Goal: Information Seeking & Learning: Learn about a topic

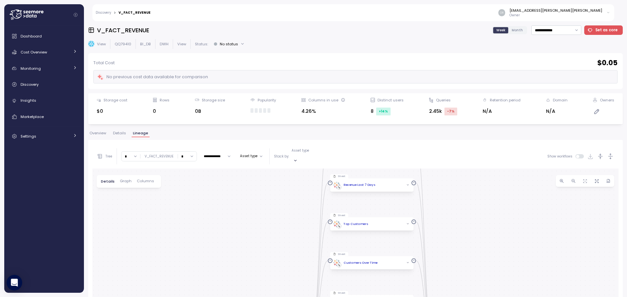
scroll to position [65, 0]
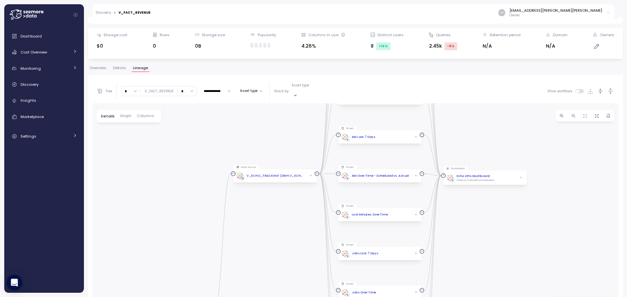
drag, startPoint x: 0, startPoint y: 0, endPoint x: 293, endPoint y: 131, distance: 321.1
click at [293, 131] on div "Create view Create View V_FACT_REVENUE DWH View V_FACT_REVENUE BI_DB DWH Query …" at bounding box center [355, 226] width 526 height 247
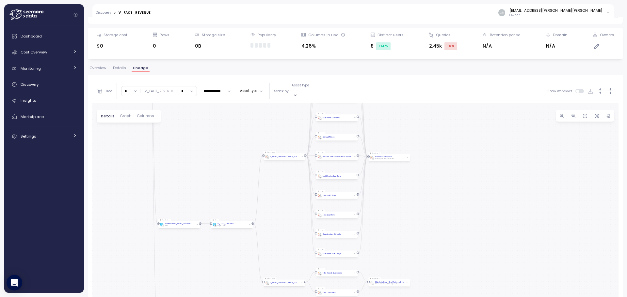
click at [152, 89] on div "V_FACT_REVENUE" at bounding box center [159, 91] width 29 height 5
click at [301, 88] on p "Asset type" at bounding box center [300, 85] width 18 height 5
click at [308, 114] on p "Data source" at bounding box center [307, 115] width 20 height 5
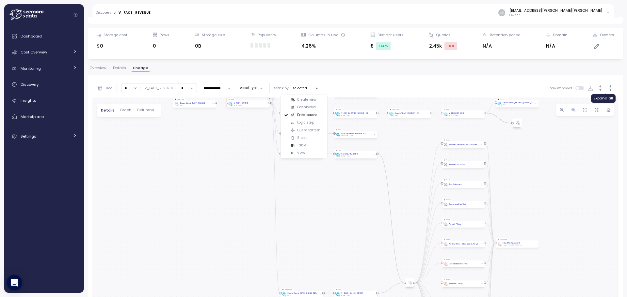
click at [608, 88] on icon "button" at bounding box center [610, 89] width 5 height 6
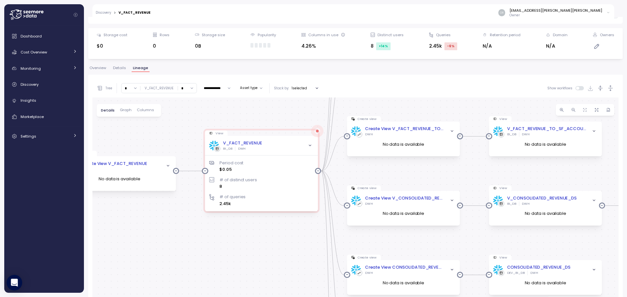
drag, startPoint x: 267, startPoint y: 159, endPoint x: 233, endPoint y: 250, distance: 97.3
click at [233, 250] on div "Create view Create View V_FACT_REVENUE DWH No data is available View V_FACT_REV…" at bounding box center [355, 224] width 526 height 253
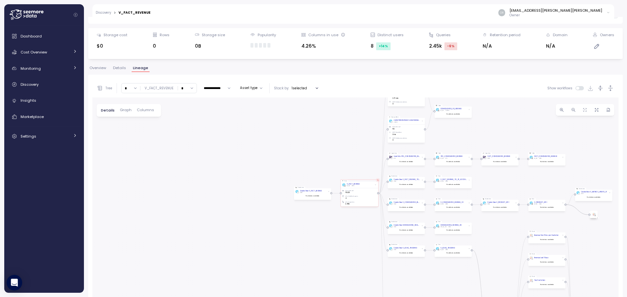
click at [253, 89] on button "Asset type" at bounding box center [251, 88] width 28 height 8
click at [125, 108] on span "Graph" at bounding box center [126, 110] width 12 height 4
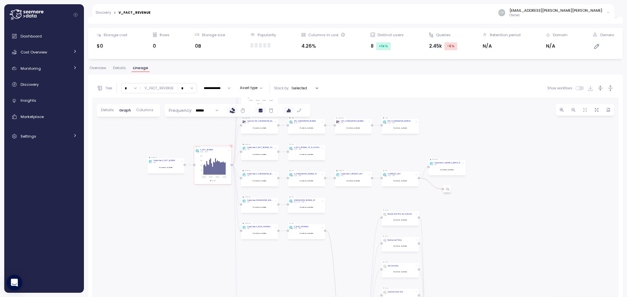
drag, startPoint x: 309, startPoint y: 168, endPoint x: 162, endPoint y: 110, distance: 157.9
click at [162, 110] on div "Create view Create View V_FACT_REVENUE DWH No data is available View V_FACT_REV…" at bounding box center [355, 224] width 526 height 253
drag, startPoint x: 176, startPoint y: 231, endPoint x: 239, endPoint y: 44, distance: 197.0
click at [239, 44] on div "**********" at bounding box center [355, 94] width 534 height 268
drag, startPoint x: 257, startPoint y: 215, endPoint x: 224, endPoint y: 87, distance: 132.3
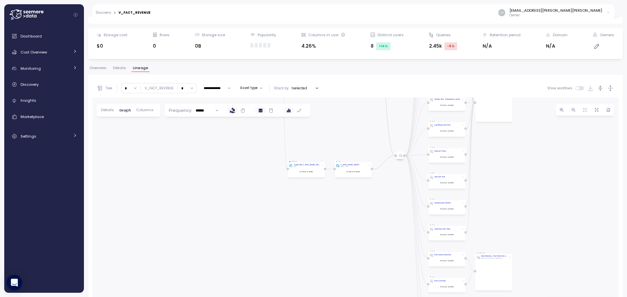
click at [224, 87] on div "**********" at bounding box center [355, 215] width 526 height 272
drag, startPoint x: 350, startPoint y: 185, endPoint x: 300, endPoint y: 251, distance: 82.2
click at [301, 250] on div "Create view Create View V_FACT_REVENUE DWH No data is available View V_FACT_REV…" at bounding box center [355, 224] width 526 height 253
drag, startPoint x: 368, startPoint y: 124, endPoint x: 369, endPoint y: 234, distance: 109.7
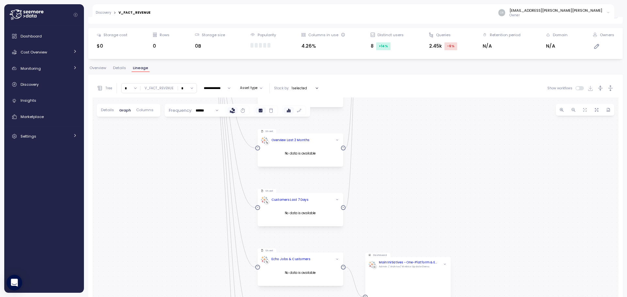
click at [369, 234] on div "Create view Create View V_FACT_REVENUE DWH No data is available View V_FACT_REV…" at bounding box center [355, 224] width 526 height 253
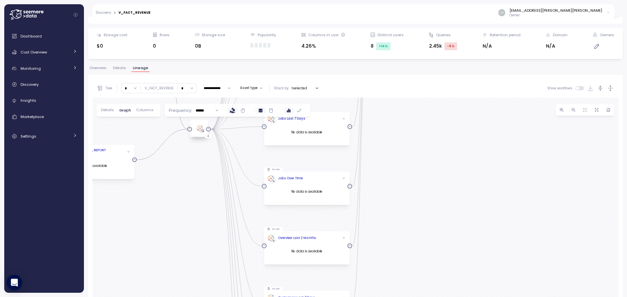
drag, startPoint x: 386, startPoint y: 169, endPoint x: 393, endPoint y: 245, distance: 76.3
click at [393, 246] on div "Create view Create View V_FACT_REVENUE DWH No data is available View V_FACT_REV…" at bounding box center [355, 224] width 526 height 253
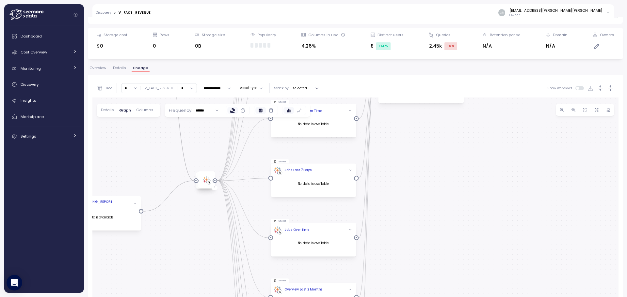
drag, startPoint x: 392, startPoint y: 176, endPoint x: 401, endPoint y: 242, distance: 66.9
click at [401, 247] on div "Create view Create View V_FACT_REVENUE DWH No data is available View V_FACT_REV…" at bounding box center [355, 224] width 526 height 253
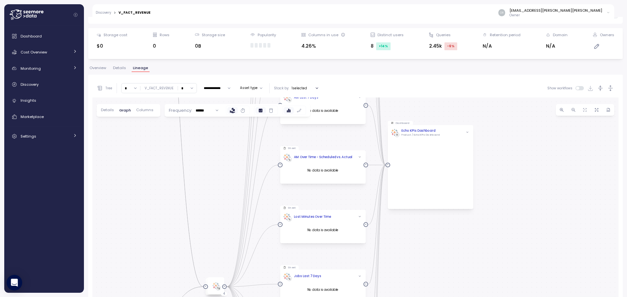
drag, startPoint x: 408, startPoint y: 261, endPoint x: 408, endPoint y: 267, distance: 5.9
click at [408, 267] on div "Create view Create View V_FACT_REVENUE DWH No data is available View V_FACT_REV…" at bounding box center [355, 224] width 526 height 253
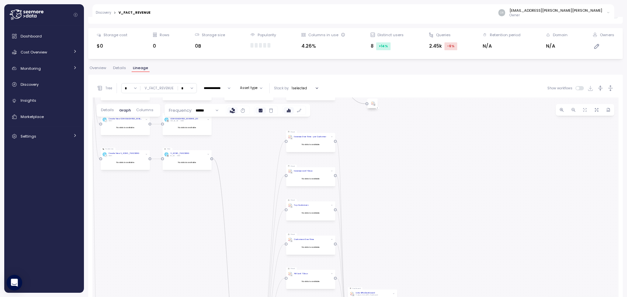
drag, startPoint x: 406, startPoint y: 150, endPoint x: 362, endPoint y: 249, distance: 108.4
click at [362, 249] on div "Create view Create View V_FACT_REVENUE DWH No data is available View V_FACT_REV…" at bounding box center [355, 224] width 526 height 253
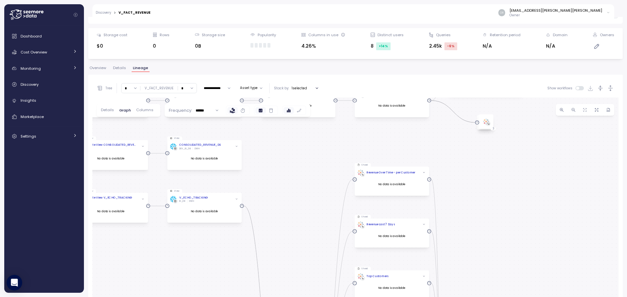
drag, startPoint x: 362, startPoint y: 159, endPoint x: 468, endPoint y: 250, distance: 139.8
click at [468, 250] on div "Create view Create View V_FACT_REVENUE DWH No data is available View V_FACT_REV…" at bounding box center [355, 224] width 526 height 253
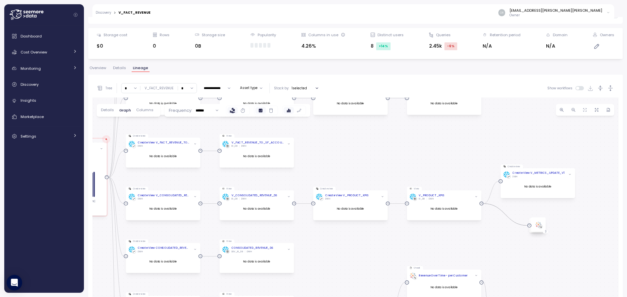
drag, startPoint x: 274, startPoint y: 209, endPoint x: 327, endPoint y: 272, distance: 81.8
click at [327, 272] on div "Create view Create View V_FACT_REVENUE DWH No data is available View V_FACT_REV…" at bounding box center [355, 224] width 526 height 253
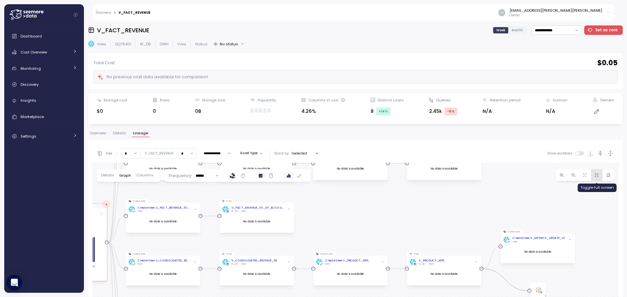
click at [593, 178] on span "button" at bounding box center [596, 175] width 7 height 7
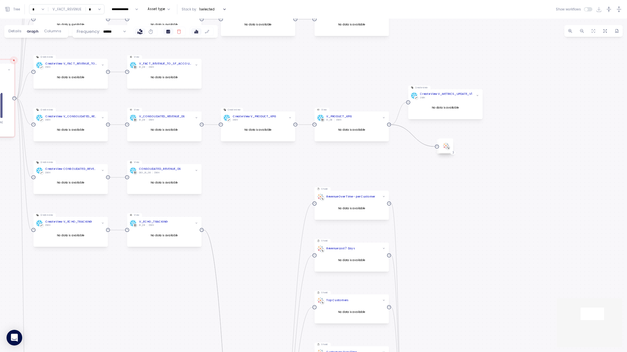
click at [179, 31] on icon at bounding box center [178, 31] width 5 height 5
click at [168, 31] on icon at bounding box center [167, 31] width 5 height 5
click at [209, 32] on label at bounding box center [207, 31] width 10 height 7
click at [194, 31] on icon at bounding box center [196, 31] width 5 height 5
click at [51, 30] on span "Columns" at bounding box center [52, 31] width 17 height 4
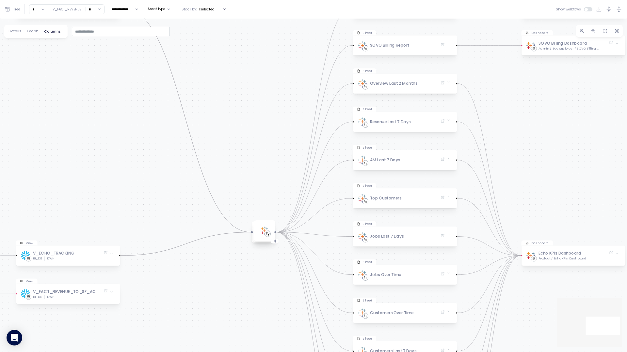
drag, startPoint x: 407, startPoint y: 201, endPoint x: 245, endPoint y: 163, distance: 165.9
click at [245, 163] on div "Create view Create View V_FACT_REVENUE BI_DB DWH View V_FACT_REVENUE BI_DB DWH …" at bounding box center [313, 186] width 627 height 334
click at [267, 237] on div at bounding box center [268, 234] width 6 height 6
click at [267, 233] on icon at bounding box center [267, 234] width 3 height 3
click at [270, 237] on div at bounding box center [268, 234] width 6 height 6
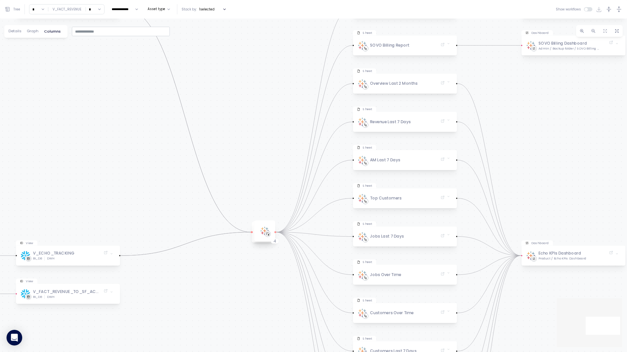
click at [270, 237] on div at bounding box center [268, 234] width 6 height 6
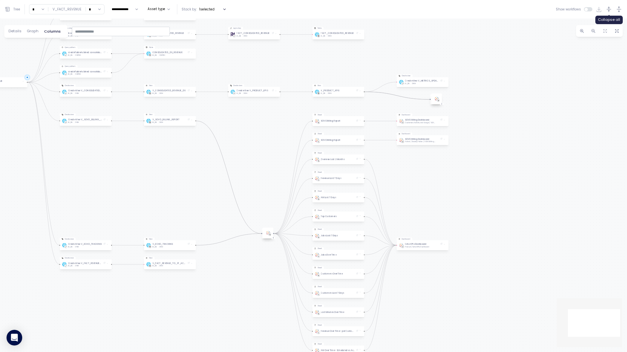
click at [610, 10] on icon "button" at bounding box center [608, 9] width 7 height 7
click at [156, 9] on button "Asset type" at bounding box center [159, 9] width 28 height 8
click at [174, 80] on span "Apply" at bounding box center [171, 80] width 10 height 7
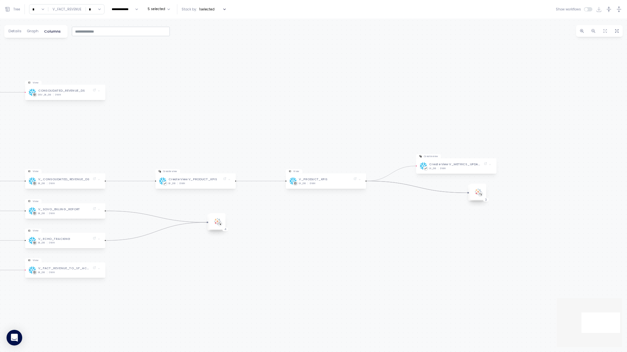
drag, startPoint x: 595, startPoint y: 218, endPoint x: 355, endPoint y: 234, distance: 240.4
click at [355, 234] on div "Create view Create View V_FACT_REVENUE BI_DB DWH View V_FACT_REVENUE BI_DB DWH …" at bounding box center [313, 186] width 627 height 334
click at [483, 193] on div "3" at bounding box center [478, 192] width 16 height 16
click at [476, 194] on icon at bounding box center [476, 194] width 2 height 2
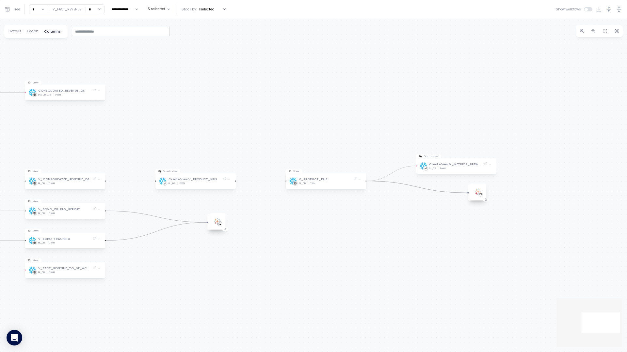
click at [621, 10] on div "**********" at bounding box center [313, 9] width 627 height 19
click at [619, 10] on icon "button" at bounding box center [618, 9] width 7 height 7
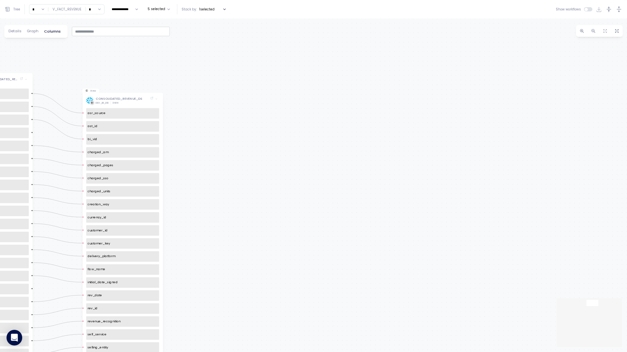
drag, startPoint x: 186, startPoint y: 212, endPoint x: 440, endPoint y: 131, distance: 266.2
click at [439, 131] on div "Create view Create View V_FACT_REVENUE BI_DB DWH asr_source ast_id bi_vid busin…" at bounding box center [313, 186] width 627 height 334
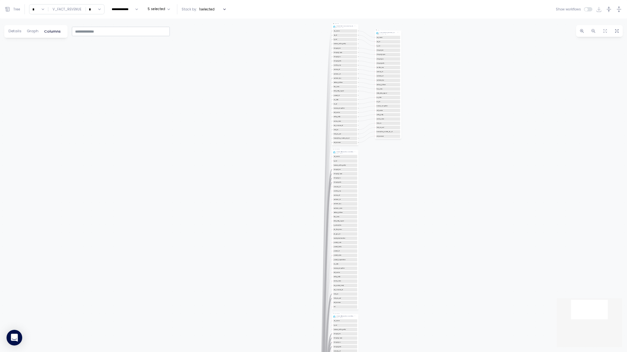
drag, startPoint x: 434, startPoint y: 269, endPoint x: 374, endPoint y: 108, distance: 171.6
click at [384, 124] on div "Create view Create View V_FACT_REVENUE BI_DB DWH asr_source ast_id bi_vid busin…" at bounding box center [313, 186] width 627 height 334
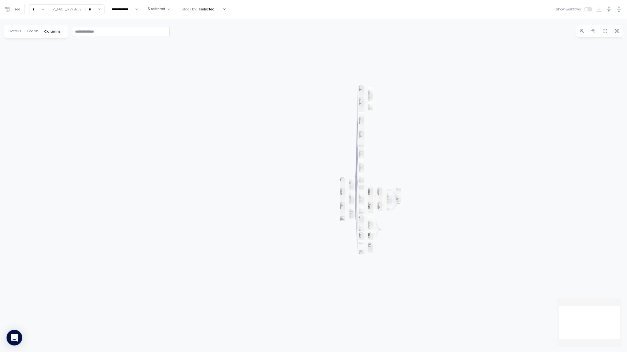
drag, startPoint x: 363, startPoint y: 180, endPoint x: 346, endPoint y: 123, distance: 60.0
click at [348, 125] on div "Create view Create View V_FACT_REVENUE BI_DB DWH asr_source ast_id bi_vid busin…" at bounding box center [313, 186] width 627 height 334
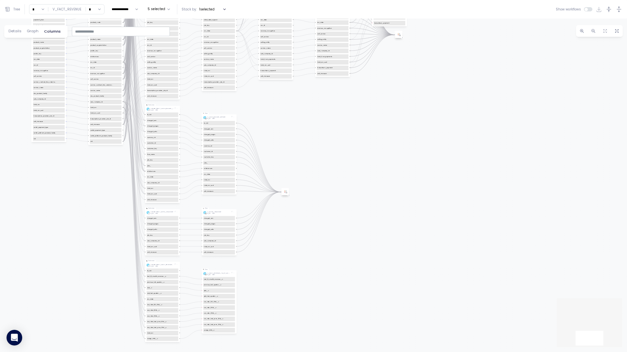
drag, startPoint x: 254, startPoint y: 90, endPoint x: 386, endPoint y: 229, distance: 192.1
click at [387, 230] on div "Create view Create View V_FACT_REVENUE BI_DB DWH asr_source ast_id bi_vid busin…" at bounding box center [313, 186] width 627 height 334
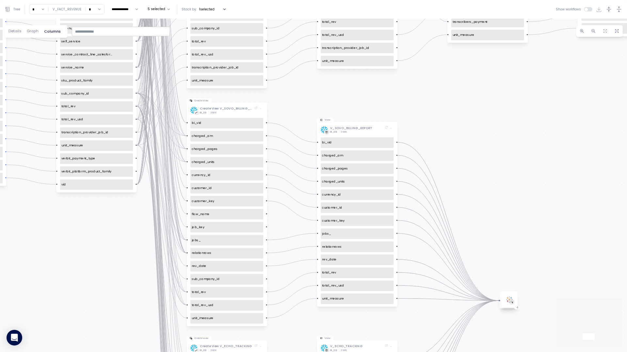
drag, startPoint x: 310, startPoint y: 163, endPoint x: 461, endPoint y: 196, distance: 155.4
click at [461, 196] on div "Create view Create View V_FACT_REVENUE BI_DB DWH asr_source ast_id bi_vid busin…" at bounding box center [313, 186] width 627 height 334
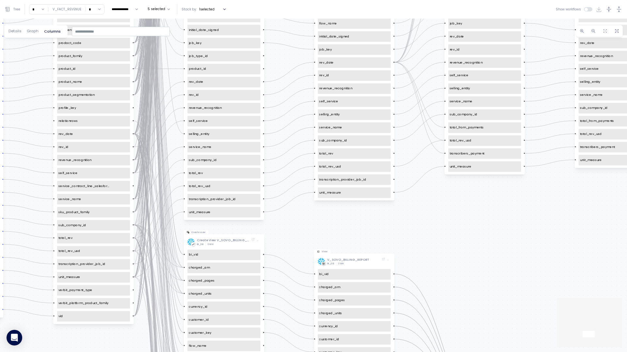
drag, startPoint x: 297, startPoint y: 140, endPoint x: 296, endPoint y: 222, distance: 81.3
click at [296, 222] on div "Create view Create View V_FACT_REVENUE BI_DB DWH asr_source ast_id bi_vid busin…" at bounding box center [313, 186] width 627 height 334
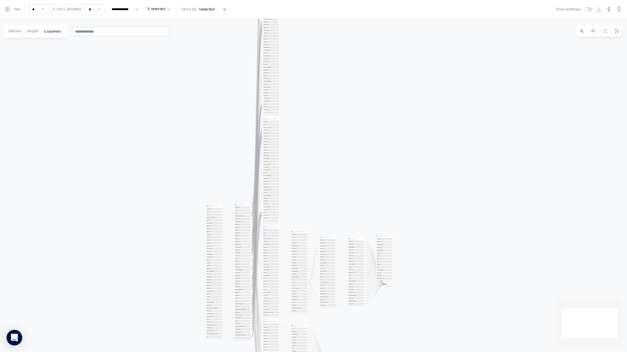
drag, startPoint x: 324, startPoint y: 69, endPoint x: 312, endPoint y: 173, distance: 104.1
click at [312, 173] on div "Create view Create View V_FACT_REVENUE BI_DB DWH asr_source ast_id bi_vid busin…" at bounding box center [313, 186] width 627 height 334
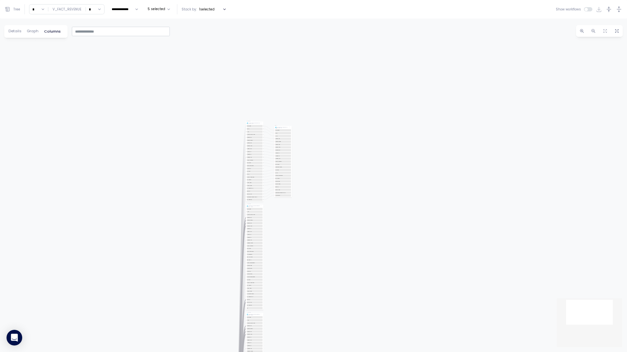
drag, startPoint x: 303, startPoint y: 194, endPoint x: 300, endPoint y: 256, distance: 62.7
click at [300, 256] on div "Create view Create View V_FACT_REVENUE BI_DB DWH asr_source ast_id bi_vid busin…" at bounding box center [313, 186] width 627 height 334
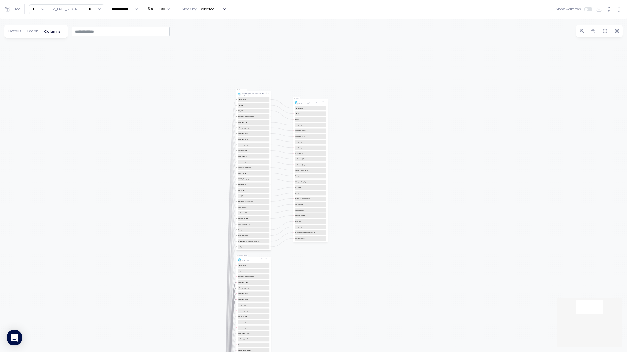
drag, startPoint x: 287, startPoint y: 269, endPoint x: 291, endPoint y: 278, distance: 9.9
click at [291, 278] on div "Create view Create View V_FACT_REVENUE BI_DB DWH asr_source ast_id bi_vid busin…" at bounding box center [313, 186] width 627 height 334
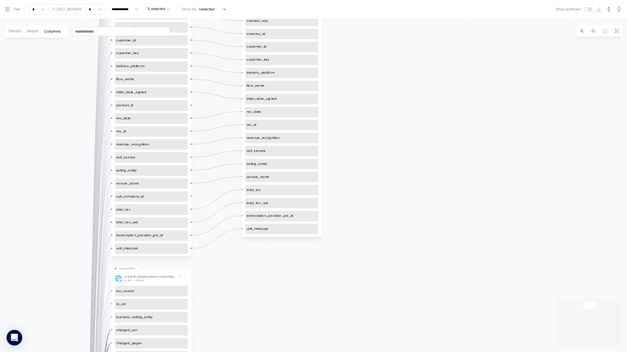
drag, startPoint x: 283, startPoint y: 224, endPoint x: 194, endPoint y: 147, distance: 118.0
click at [195, 148] on div "Create view Create View V_FACT_REVENUE BI_DB DWH asr_source ast_id bi_vid busin…" at bounding box center [313, 186] width 627 height 334
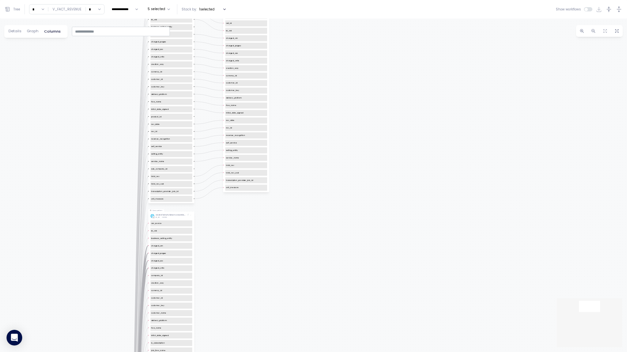
click at [236, 138] on div "Create view Create View V_FACT_REVENUE BI_DB DWH asr_source ast_id bi_vid busin…" at bounding box center [313, 186] width 627 height 334
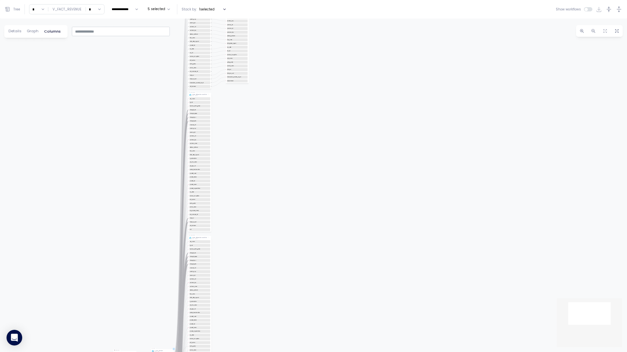
drag, startPoint x: 241, startPoint y: 142, endPoint x: 249, endPoint y: 51, distance: 91.2
click at [244, 60] on div "Create view Create View V_FACT_REVENUE BI_DB DWH asr_source ast_id bi_vid busin…" at bounding box center [313, 186] width 627 height 334
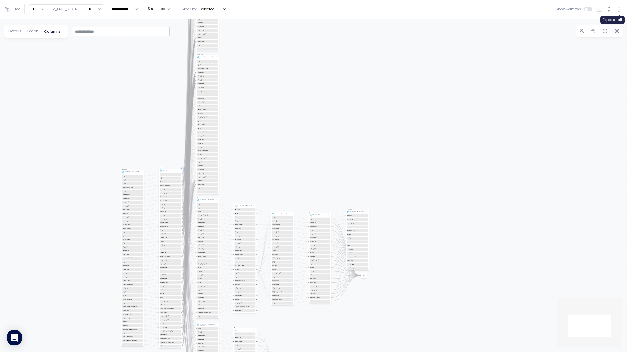
click at [619, 8] on icon "button" at bounding box center [618, 9] width 7 height 7
click at [609, 9] on icon "button" at bounding box center [608, 9] width 5 height 0
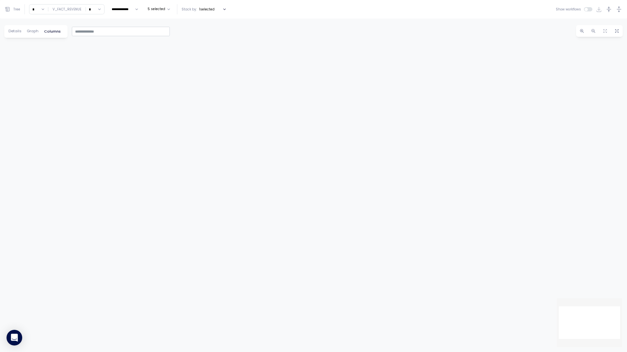
drag, startPoint x: 574, startPoint y: 327, endPoint x: 430, endPoint y: 147, distance: 230.6
click at [536, 198] on div "Create view Create View V_FACT_REVENUE BI_DB DWH View V_FACT_REVENUE BI_DB DWH …" at bounding box center [313, 186] width 627 height 334
drag, startPoint x: 375, startPoint y: 118, endPoint x: 422, endPoint y: 280, distance: 168.5
click at [494, 297] on div "Create view Create View V_FACT_REVENUE BI_DB DWH View V_FACT_REVENUE BI_DB DWH …" at bounding box center [313, 186] width 627 height 334
drag, startPoint x: 295, startPoint y: 96, endPoint x: 458, endPoint y: 203, distance: 194.9
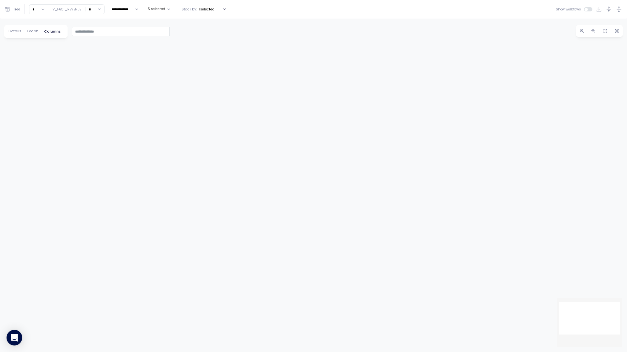
click at [459, 216] on div "Create view Create View V_FACT_REVENUE BI_DB DWH View V_FACT_REVENUE BI_DB DWH …" at bounding box center [313, 186] width 627 height 334
click at [616, 33] on icon "button" at bounding box center [616, 31] width 5 height 5
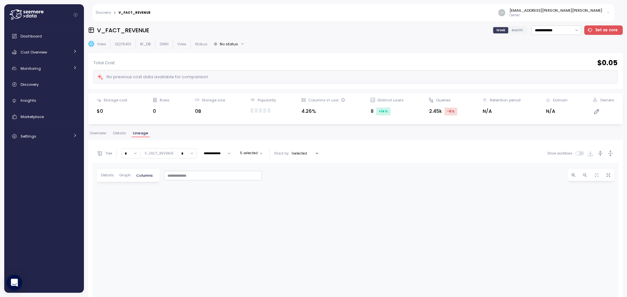
click at [94, 132] on span "Overview" at bounding box center [97, 134] width 17 height 4
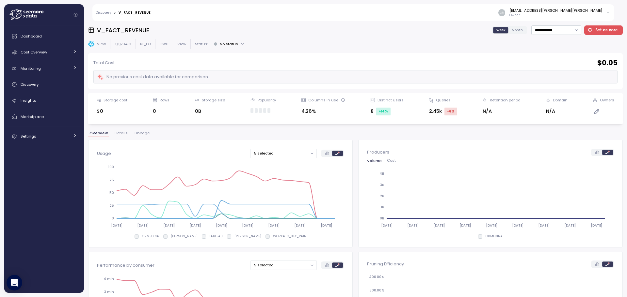
click at [103, 13] on link "Discovery" at bounding box center [103, 12] width 15 height 3
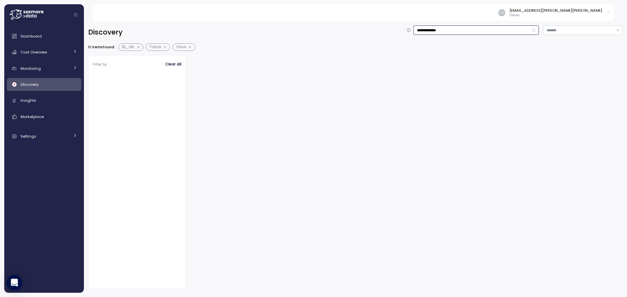
click at [453, 33] on input "**********" at bounding box center [475, 29] width 125 height 9
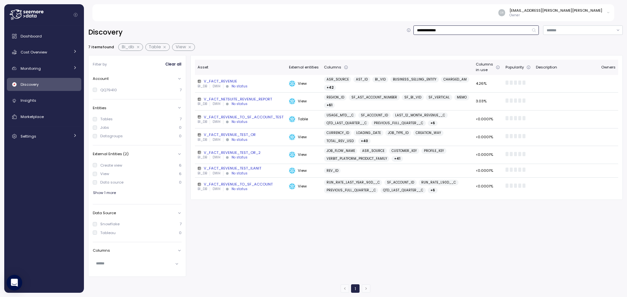
drag, startPoint x: 416, startPoint y: 30, endPoint x: 467, endPoint y: 30, distance: 50.9
click at [467, 30] on input "**********" at bounding box center [475, 29] width 125 height 9
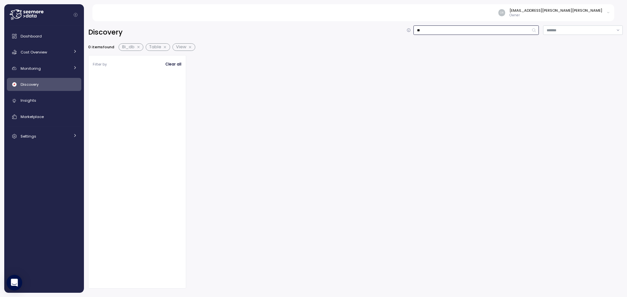
type input "*"
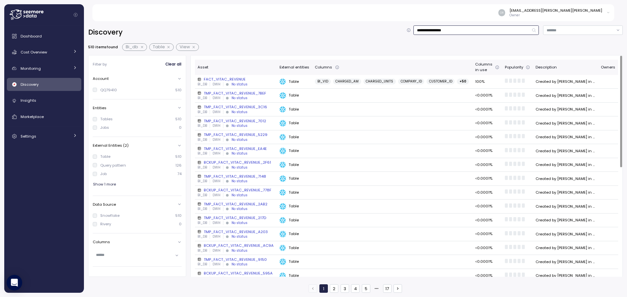
type input "**********"
click at [233, 77] on div "FACT_VITAC_REVENUE" at bounding box center [235, 79] width 77 height 5
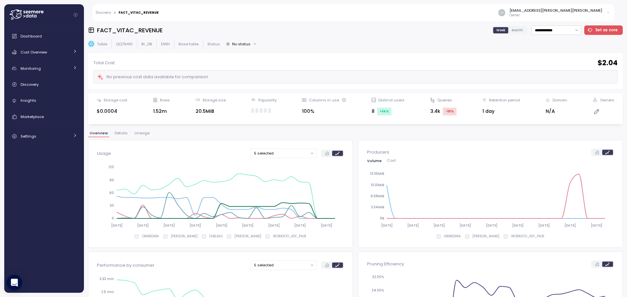
click at [137, 132] on span "Lineage" at bounding box center [141, 134] width 15 height 4
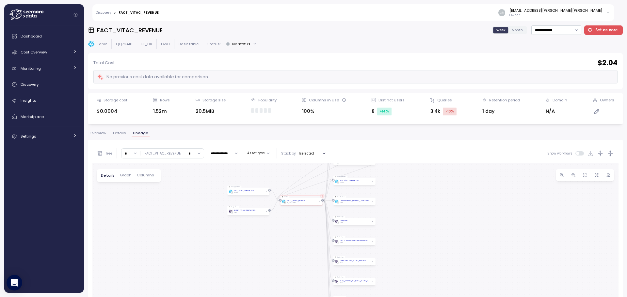
drag, startPoint x: 332, startPoint y: 219, endPoint x: 280, endPoint y: 161, distance: 78.2
click at [280, 161] on div "**********" at bounding box center [355, 280] width 526 height 272
drag, startPoint x: 259, startPoint y: 226, endPoint x: 282, endPoint y: 264, distance: 44.2
click at [282, 264] on div "Table FACT_VITAC_REVENUE BI_DB DWH Logic step DELETE open Month files when MTD …" at bounding box center [355, 289] width 526 height 253
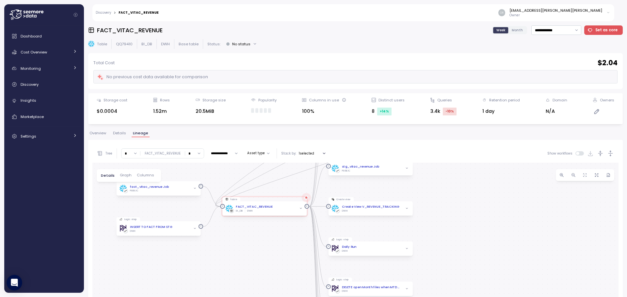
drag, startPoint x: 330, startPoint y: 233, endPoint x: 237, endPoint y: 238, distance: 93.8
click at [238, 238] on div "Table FACT_VITAC_REVENUE BI_DB DWH Logic step DELETE open Month files when MTD …" at bounding box center [355, 289] width 526 height 253
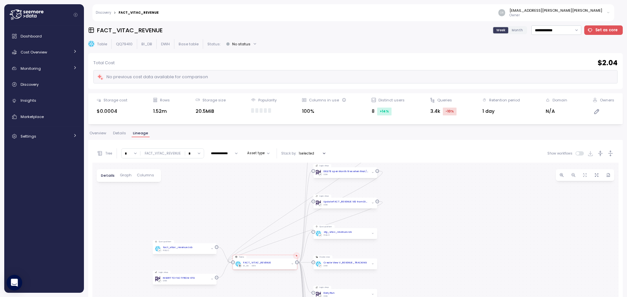
drag, startPoint x: 432, startPoint y: 211, endPoint x: 444, endPoint y: 259, distance: 50.3
click at [444, 259] on div "Table FACT_VITAC_REVENUE BI_DB DWH Logic step DELETE open Month files when MTD …" at bounding box center [355, 289] width 526 height 253
drag, startPoint x: 444, startPoint y: 259, endPoint x: 396, endPoint y: 126, distance: 141.5
click at [396, 126] on div "**********" at bounding box center [355, 159] width 534 height 268
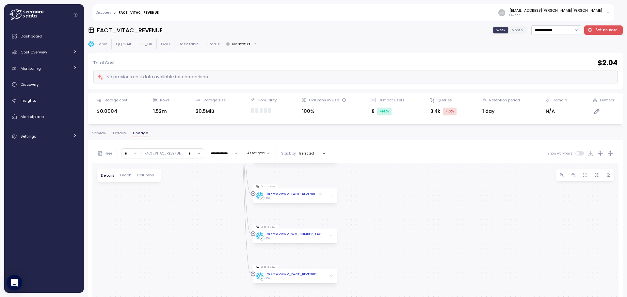
drag, startPoint x: 368, startPoint y: 259, endPoint x: 371, endPoint y: 227, distance: 32.1
click at [371, 227] on div "Table FACT_VITAC_REVENUE BI_DB DWH Logic step DELETE open Month files when MTD …" at bounding box center [355, 289] width 526 height 253
click at [334, 276] on button "button" at bounding box center [331, 276] width 6 height 6
click at [317, 276] on div "DWH" at bounding box center [304, 277] width 43 height 3
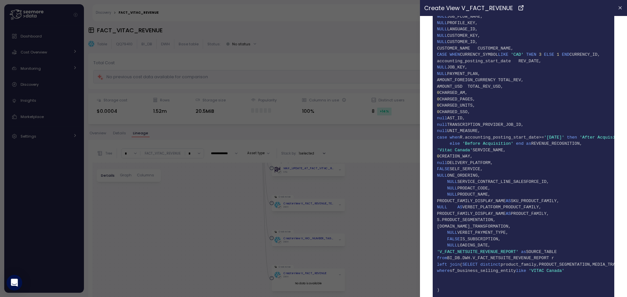
scroll to position [2670, 0]
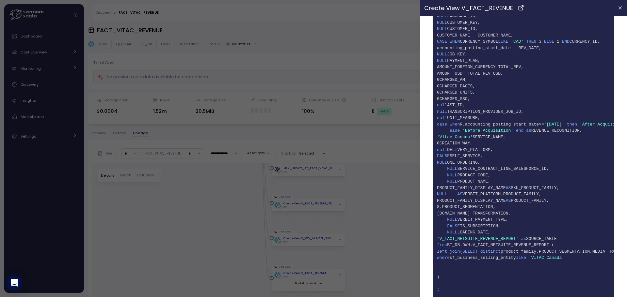
click at [210, 236] on div at bounding box center [313, 148] width 627 height 297
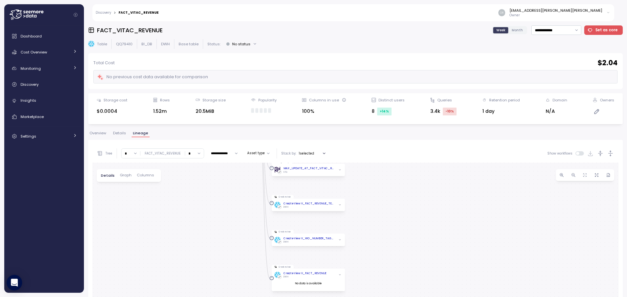
click at [133, 153] on input "*" at bounding box center [130, 153] width 19 height 9
drag, startPoint x: 304, startPoint y: 202, endPoint x: 223, endPoint y: 160, distance: 91.2
click at [223, 160] on div "**********" at bounding box center [355, 280] width 526 height 272
click at [136, 154] on input "*" at bounding box center [130, 153] width 19 height 9
click at [133, 200] on div "3" at bounding box center [134, 200] width 2 height 5
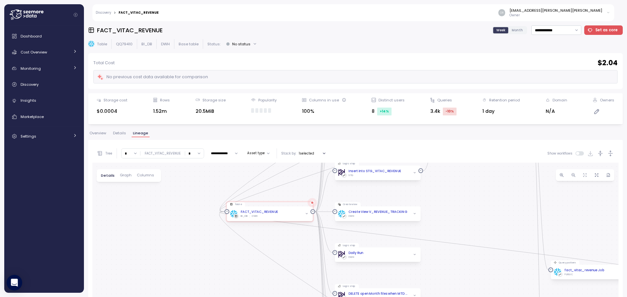
drag, startPoint x: 274, startPoint y: 250, endPoint x: 199, endPoint y: 171, distance: 108.5
click at [199, 171] on div "Table FACT_VITAC_REVENUE BI_DB DWH Query pattern stg_vitac_revenue Job PUBLIC L…" at bounding box center [355, 289] width 526 height 253
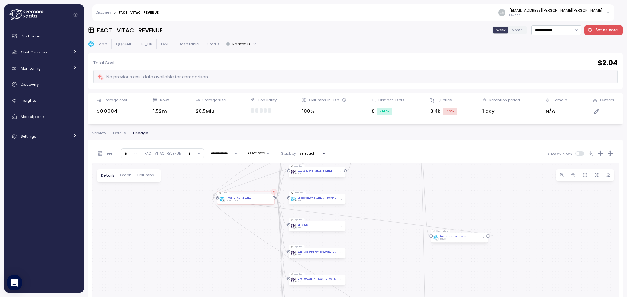
click at [136, 155] on input "*" at bounding box center [130, 153] width 19 height 9
type input "*"
click at [105, 153] on div "Tree" at bounding box center [105, 153] width 16 height 7
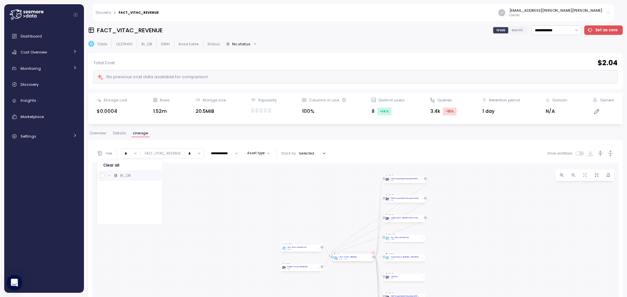
click at [109, 176] on icon at bounding box center [109, 176] width 4 height 4
click at [101, 175] on div at bounding box center [103, 176] width 4 height 4
click at [194, 153] on input "*" at bounding box center [194, 153] width 19 height 9
click at [191, 163] on div "∞" at bounding box center [195, 166] width 18 height 8
type input "*"
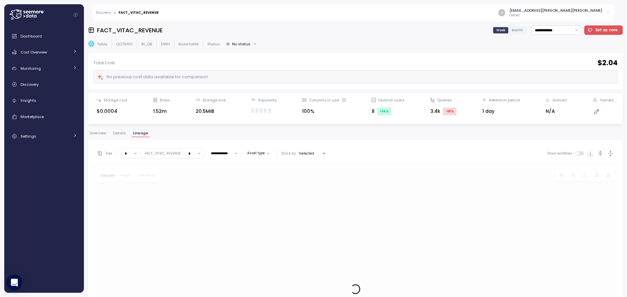
click at [279, 102] on div "**********" at bounding box center [355, 159] width 534 height 268
drag, startPoint x: 406, startPoint y: 193, endPoint x: 337, endPoint y: 179, distance: 69.9
click at [337, 179] on div "Table FACT_VITAC_REVENUE BI_DB DWH Logic step DELETE open Month files when MTD …" at bounding box center [355, 289] width 526 height 253
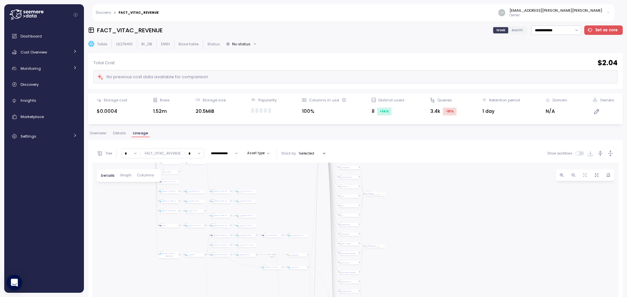
drag, startPoint x: 262, startPoint y: 245, endPoint x: 284, endPoint y: 164, distance: 83.8
click at [284, 164] on div "Table FACT_VITAC_REVENUE BI_DB DWH Logic step DELETE open Month files when MTD …" at bounding box center [355, 289] width 526 height 253
drag, startPoint x: 273, startPoint y: 228, endPoint x: 257, endPoint y: 142, distance: 87.7
click at [257, 142] on div "**********" at bounding box center [355, 280] width 534 height 280
drag, startPoint x: 363, startPoint y: 258, endPoint x: 323, endPoint y: 148, distance: 116.9
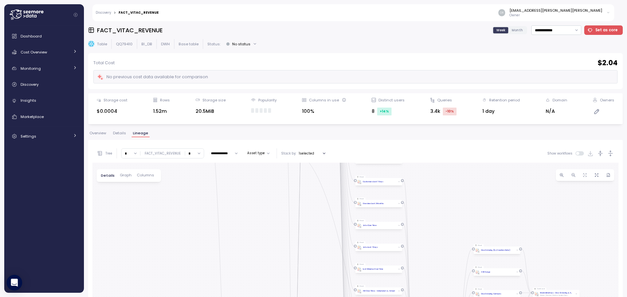
click at [323, 148] on div "**********" at bounding box center [355, 280] width 526 height 272
drag, startPoint x: 310, startPoint y: 251, endPoint x: 307, endPoint y: 211, distance: 40.2
click at [307, 211] on div "Table FACT_VITAC_REVENUE BI_DB DWH Logic step DELETE open Month files when MTD …" at bounding box center [355, 289] width 526 height 253
drag, startPoint x: 294, startPoint y: 195, endPoint x: 308, endPoint y: 275, distance: 80.4
click at [308, 275] on div "Table FACT_VITAC_REVENUE BI_DB DWH Logic step DELETE open Month files when MTD …" at bounding box center [355, 289] width 526 height 253
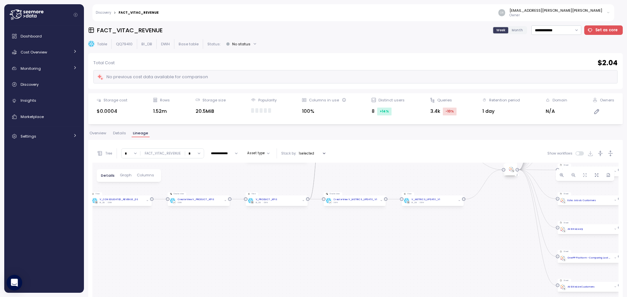
drag, startPoint x: 400, startPoint y: 237, endPoint x: 257, endPoint y: 239, distance: 143.6
click at [257, 239] on div "Table FACT_VITAC_REVENUE BI_DB DWH Logic step DELETE open Month files when MTD …" at bounding box center [355, 289] width 526 height 253
drag, startPoint x: 395, startPoint y: 237, endPoint x: 244, endPoint y: 240, distance: 151.1
click at [244, 240] on div "Table FACT_VITAC_REVENUE BI_DB DWH Logic step DELETE open Month files when MTD …" at bounding box center [355, 289] width 526 height 253
